Goal: Information Seeking & Learning: Learn about a topic

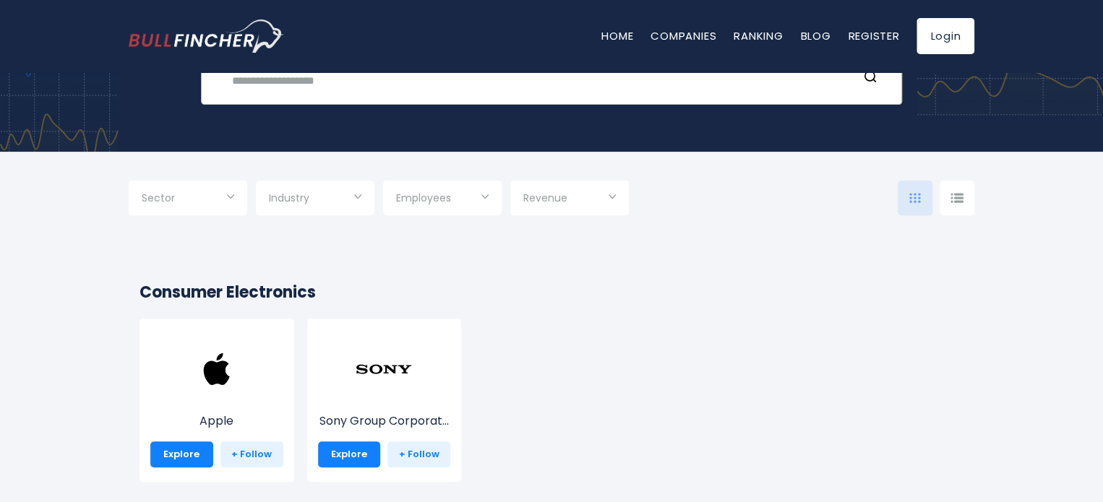
click at [511, 89] on input "text" at bounding box center [540, 80] width 634 height 27
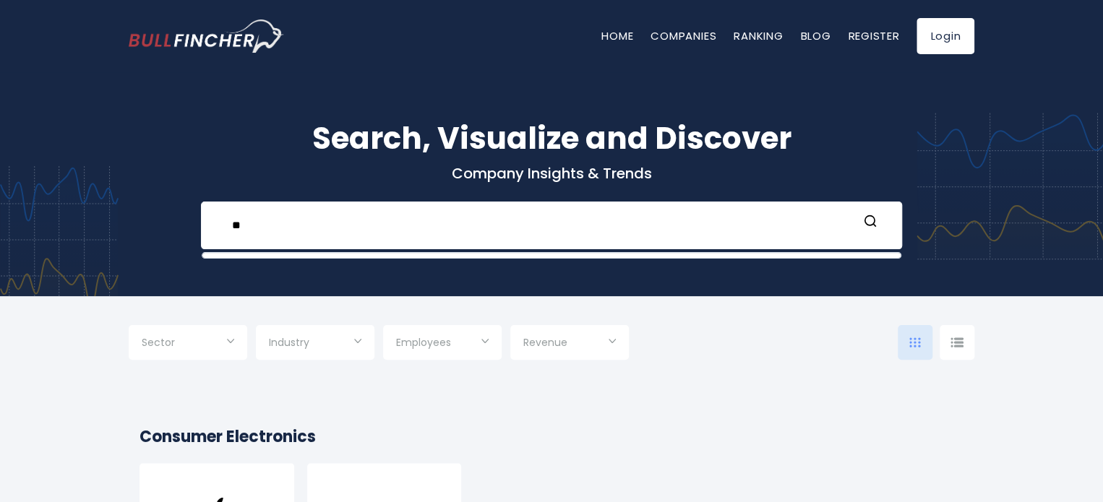
type input "*"
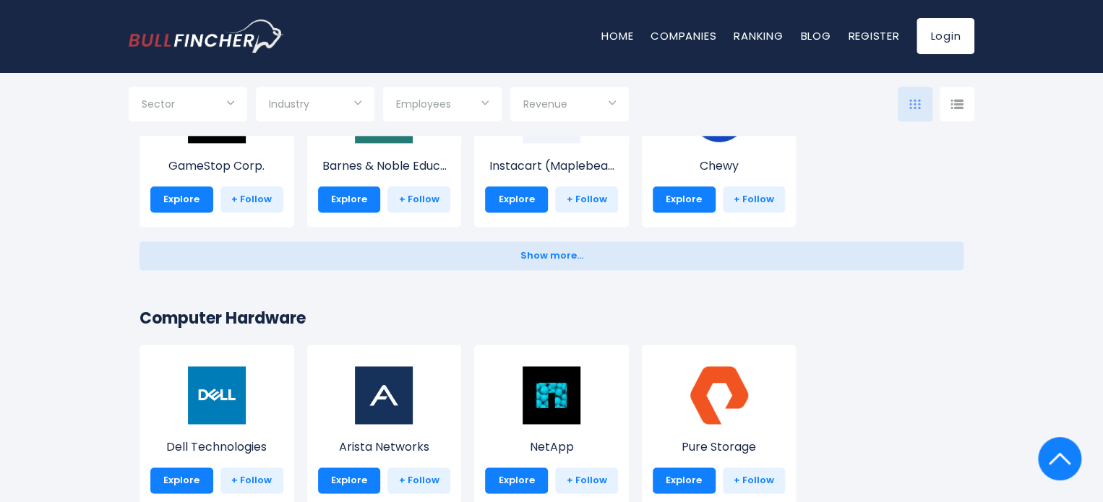
scroll to position [1012, 0]
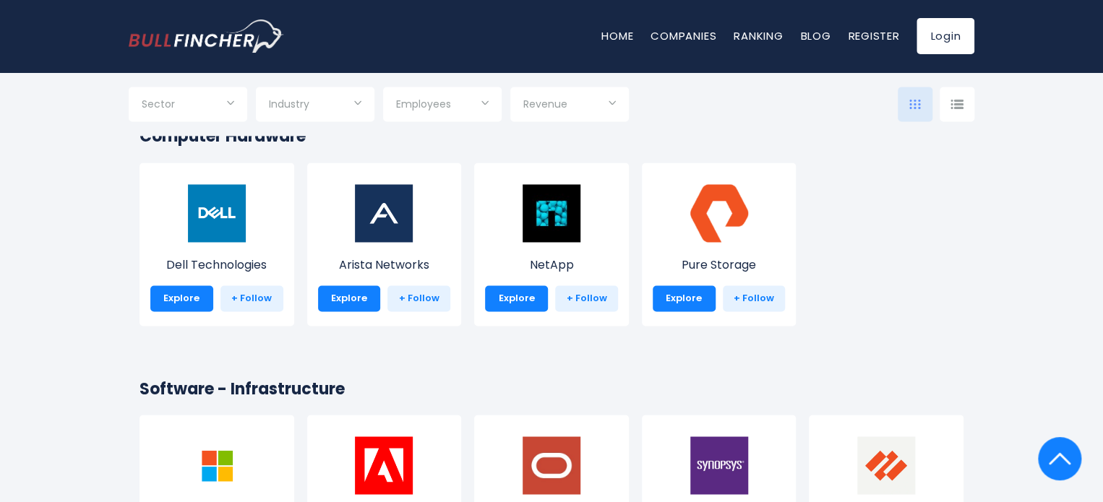
type input "*******"
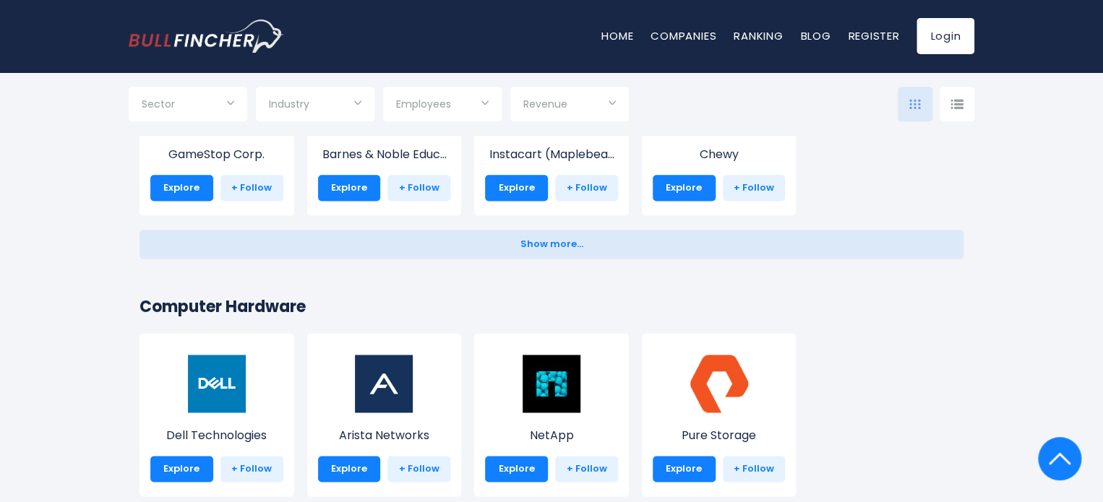
scroll to position [723, 0]
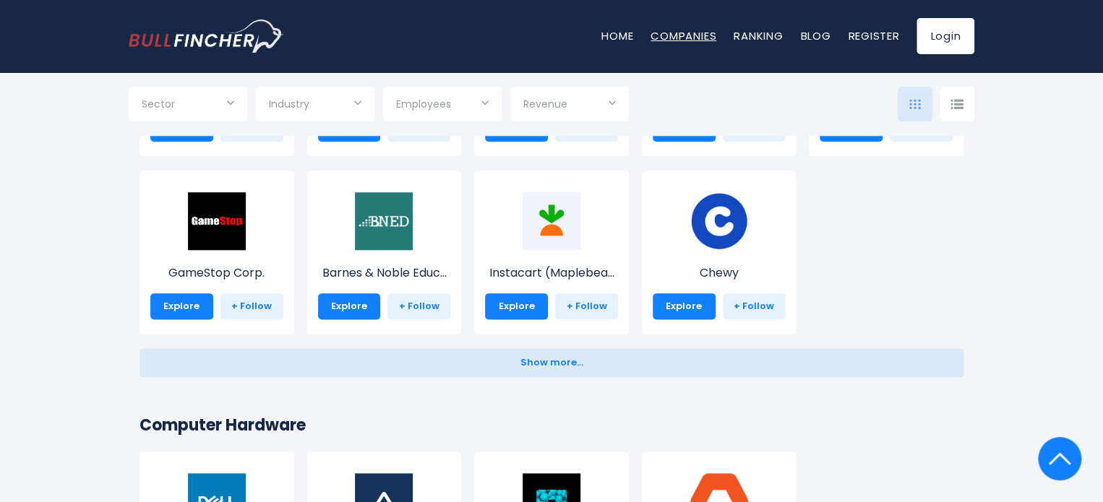
click at [693, 31] on link "Companies" at bounding box center [683, 35] width 66 height 15
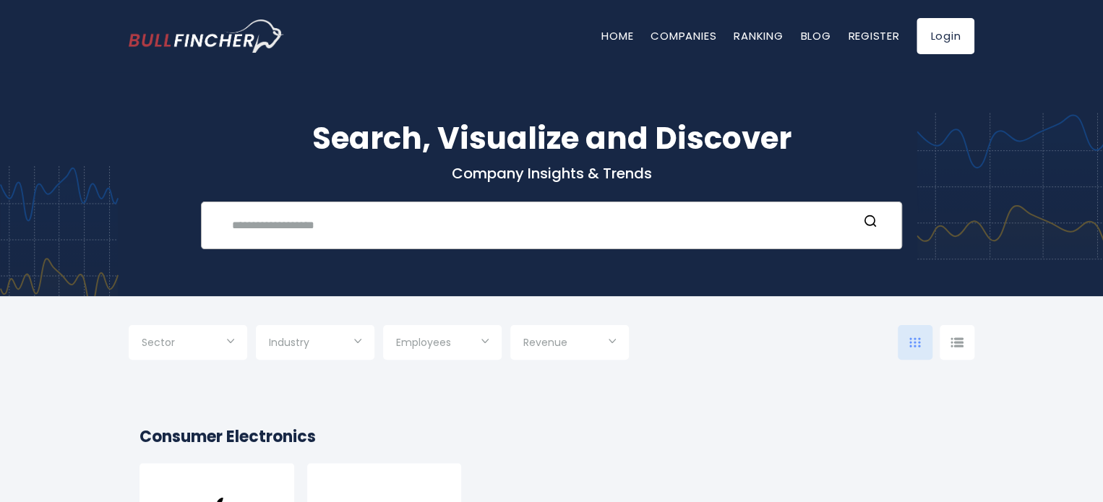
click at [479, 228] on input "text" at bounding box center [540, 225] width 634 height 27
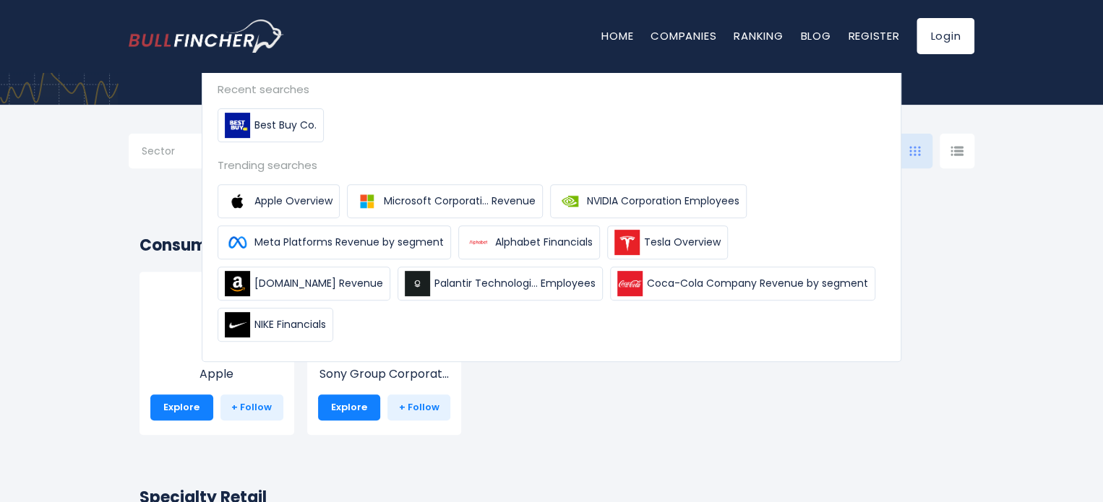
scroll to position [217, 0]
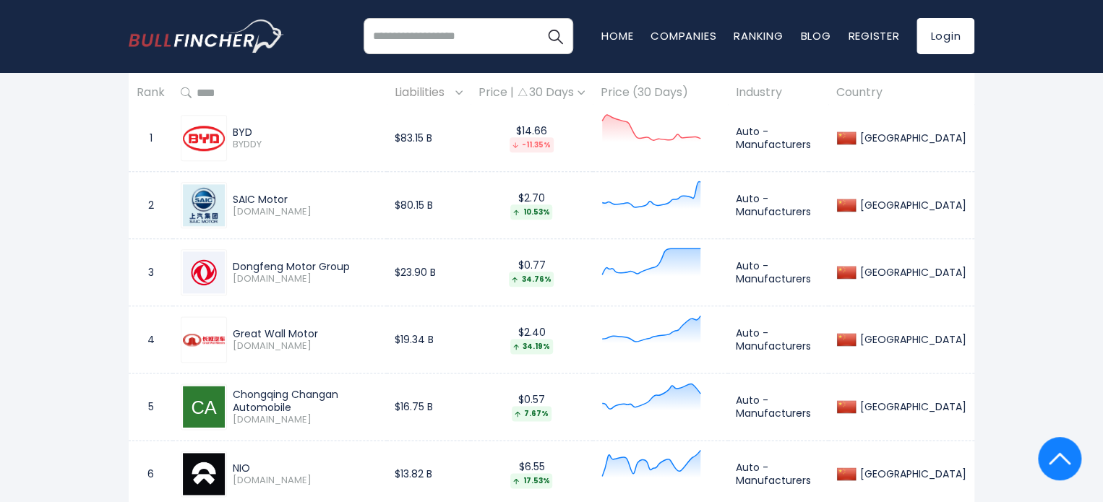
scroll to position [650, 0]
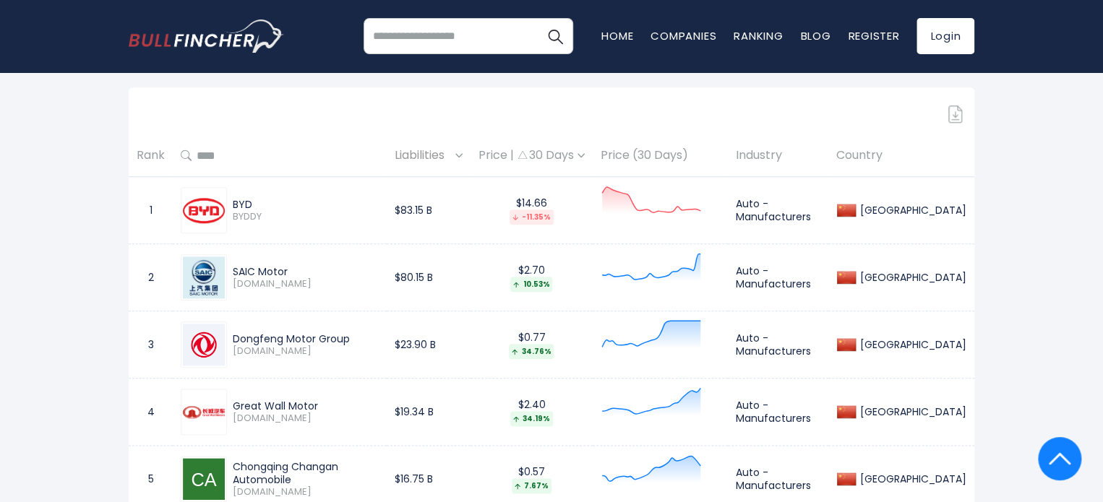
click at [470, 218] on td "$83.15 B" at bounding box center [429, 210] width 84 height 67
